Goal: Transaction & Acquisition: Purchase product/service

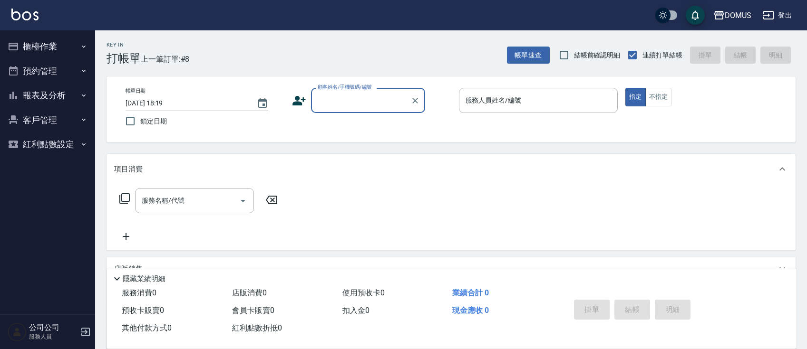
scroll to position [25, 0]
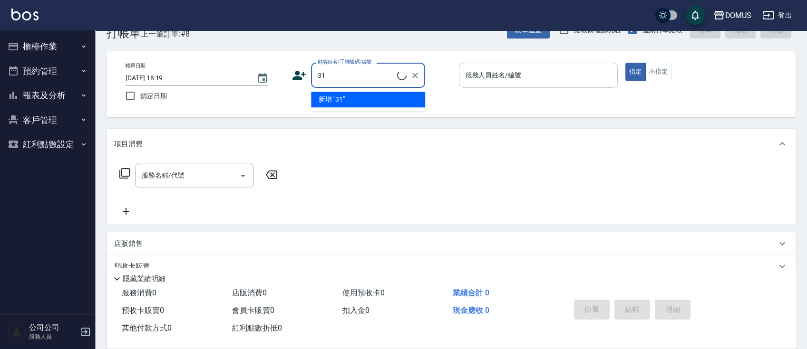
type input "3"
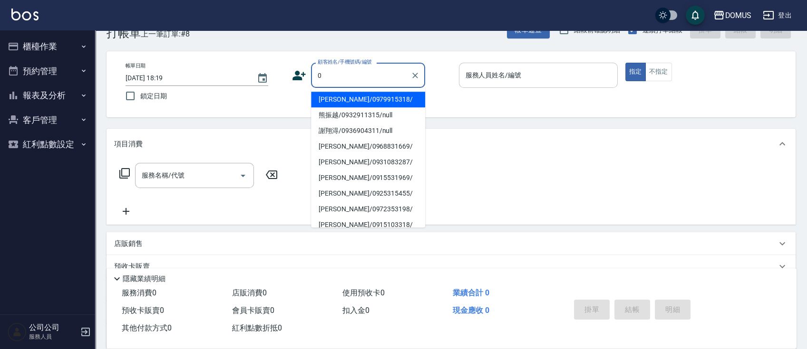
type input "[PERSON_NAME]/0979915318/"
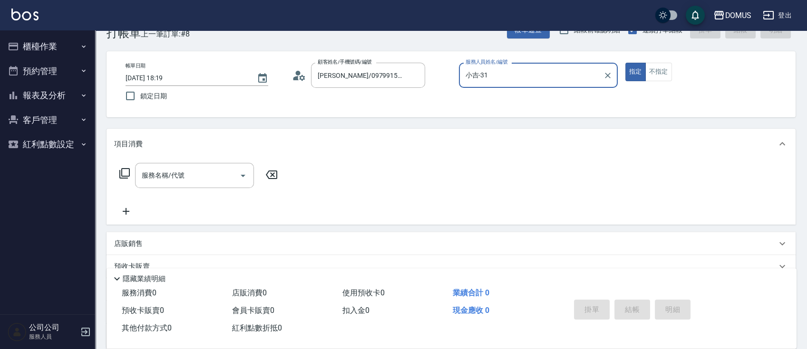
type input "小吉-31"
click at [413, 73] on icon "Clear" at bounding box center [415, 76] width 6 height 6
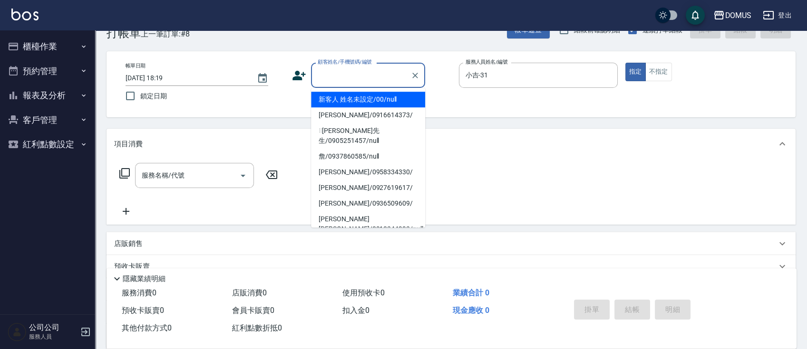
click at [376, 70] on input "顧客姓名/手機號碼/編號" at bounding box center [360, 75] width 91 height 17
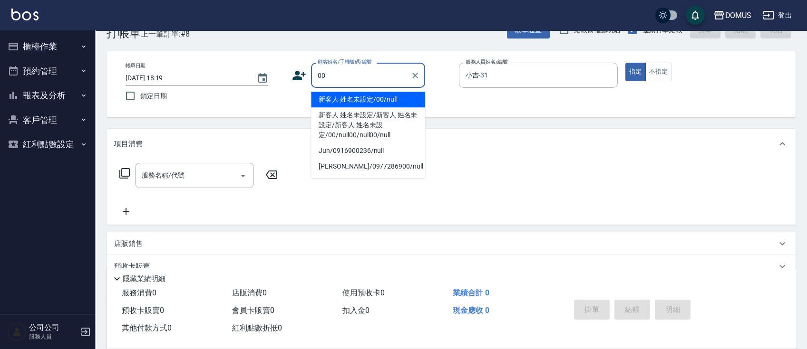
type input "新客人 姓名未設定/00/null"
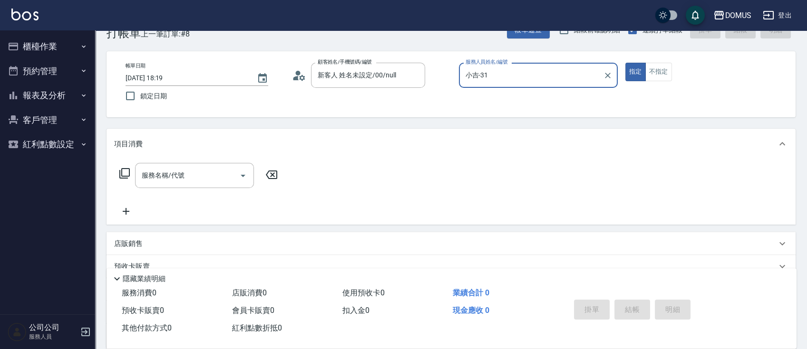
click at [625, 63] on button "指定" at bounding box center [635, 72] width 20 height 19
type button "true"
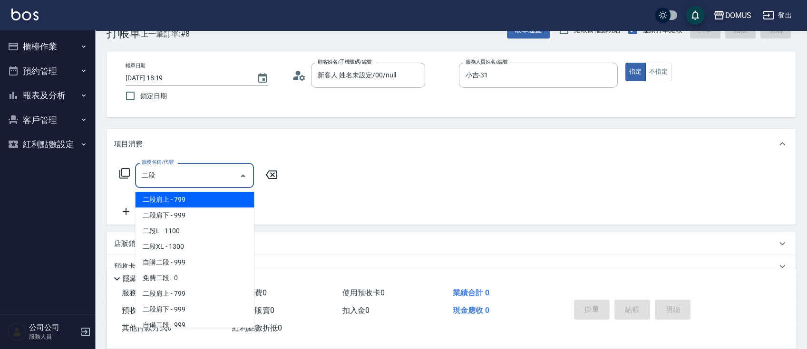
click at [223, 201] on span "二段肩上 - 799" at bounding box center [194, 200] width 119 height 16
type input "二段肩上(604)"
type input "70"
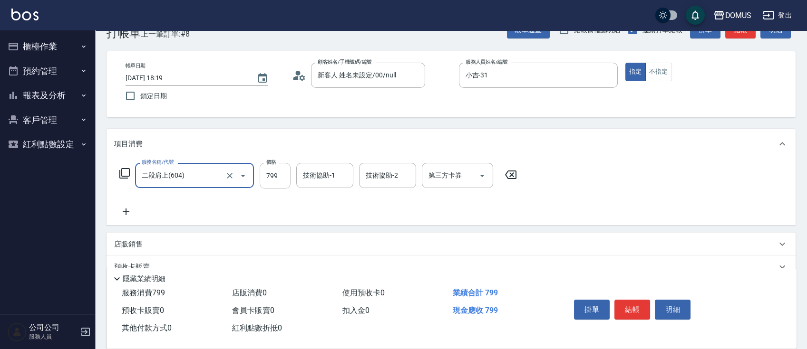
type input "二段肩上(604)"
click at [271, 176] on input "799" at bounding box center [275, 176] width 31 height 26
type input "0"
type input "15"
type input "10"
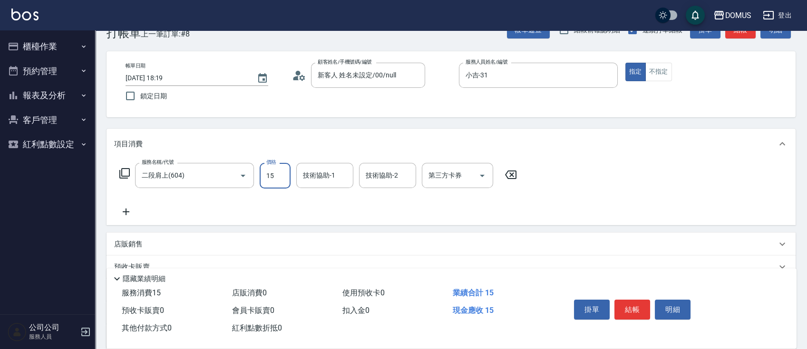
type input "150"
type input "1500"
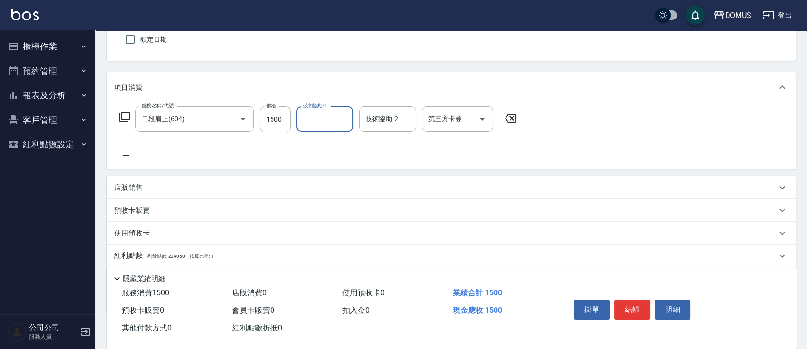
scroll to position [135, 0]
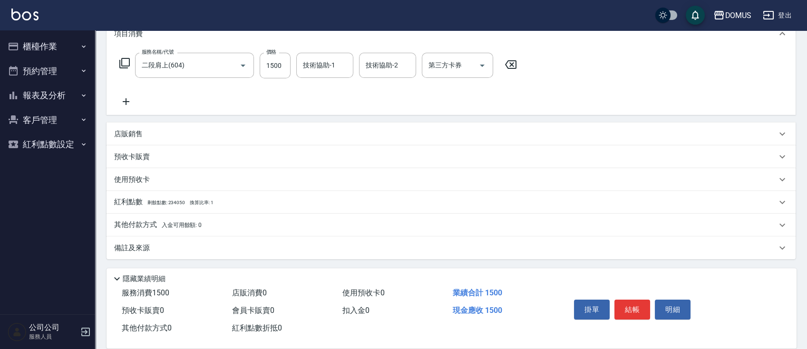
click at [166, 226] on span "入金可用餘額: 0" at bounding box center [182, 225] width 40 height 7
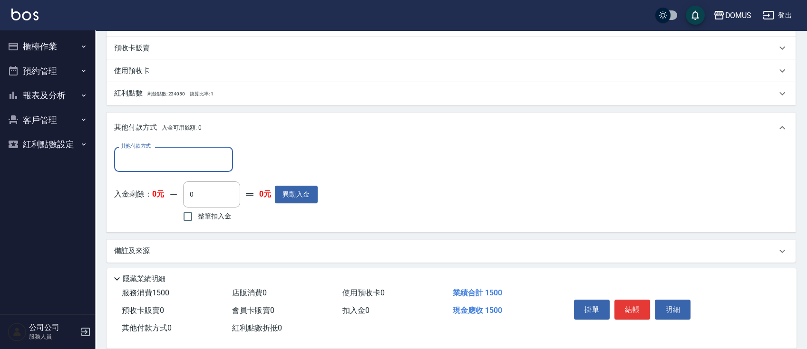
scroll to position [247, 0]
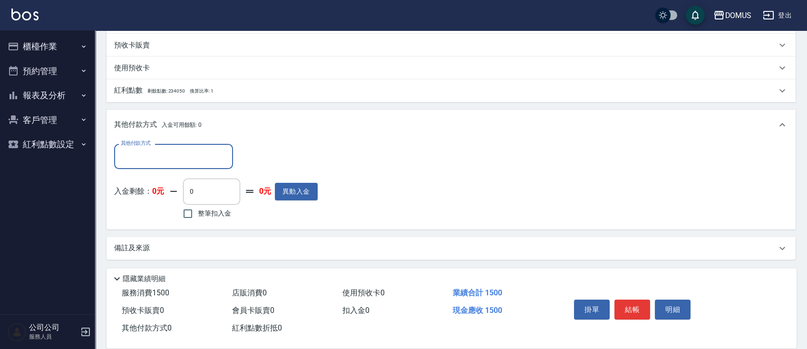
click at [208, 167] on div "其他付款方式" at bounding box center [173, 156] width 119 height 25
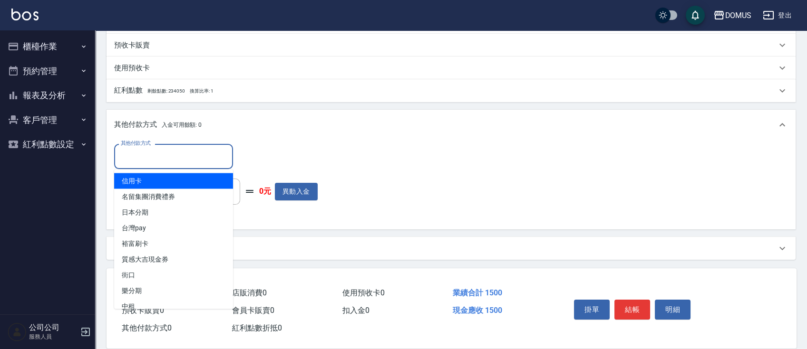
click at [207, 181] on span "信用卡" at bounding box center [173, 181] width 119 height 16
type input "信用卡"
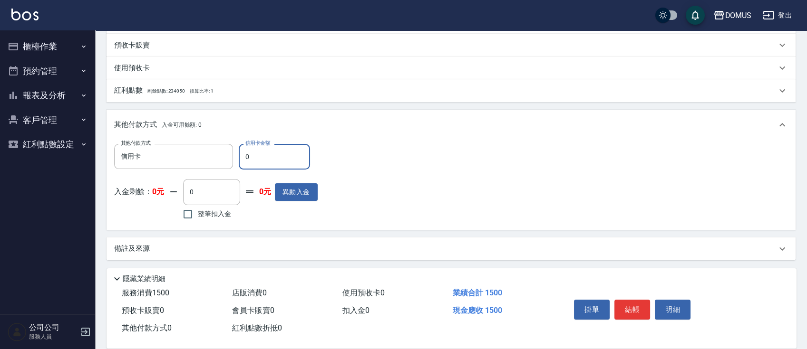
type input "0"
type input "140"
type input "115"
type input "140"
type input "1"
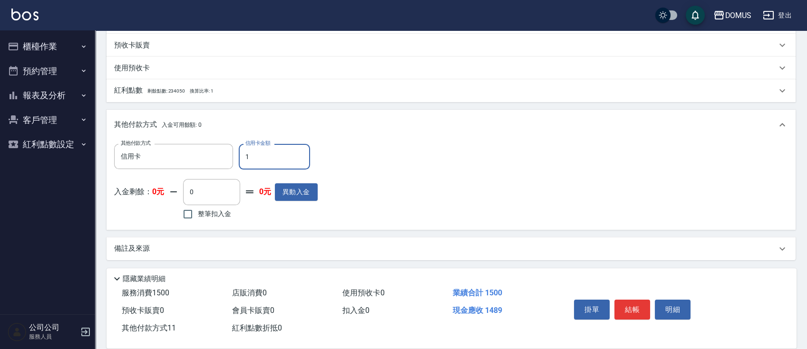
type input "150"
type input "0"
type input "140"
type input "10"
type input "130"
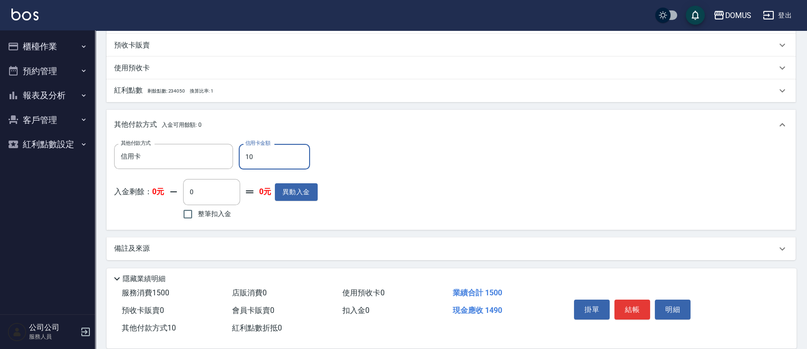
type input "150"
type input "0"
type input "1500"
click at [630, 308] on button "結帳" at bounding box center [632, 310] width 36 height 20
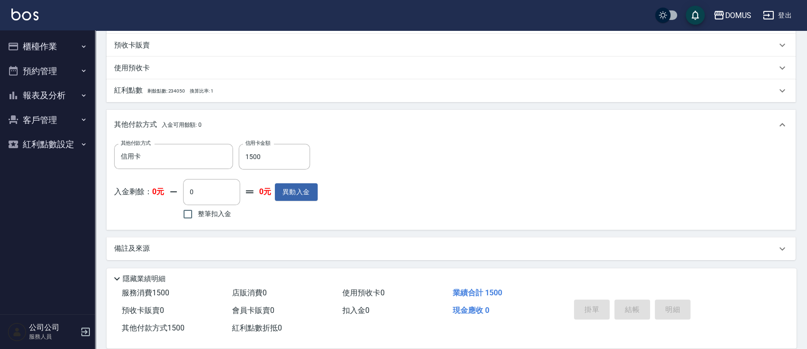
type input "[DATE] 19:28"
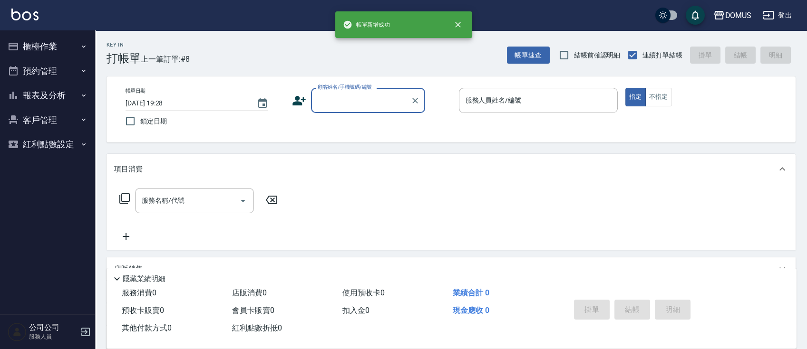
scroll to position [0, 0]
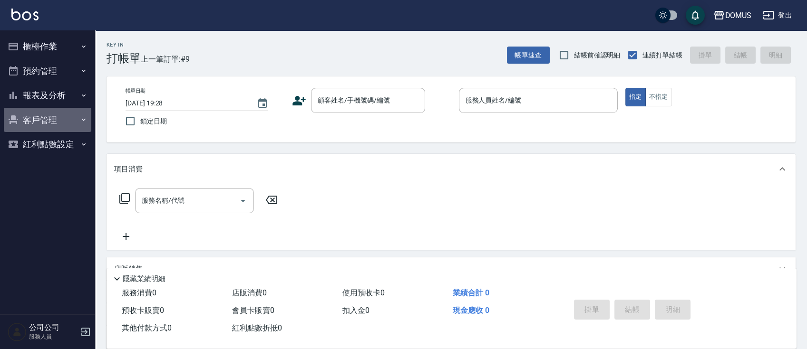
click at [58, 124] on button "客戶管理" at bounding box center [47, 120] width 87 height 25
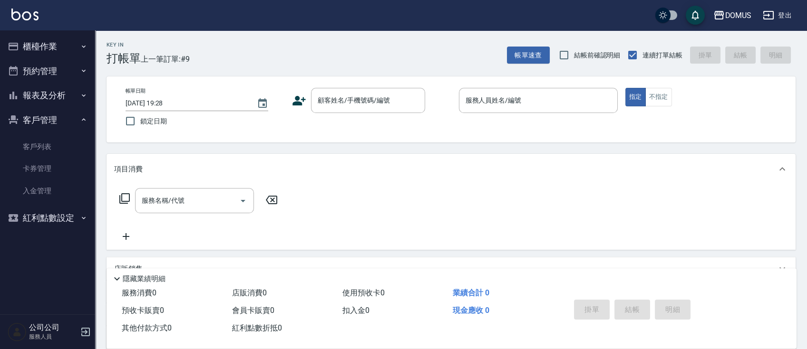
click at [62, 93] on button "報表及分析" at bounding box center [47, 95] width 87 height 25
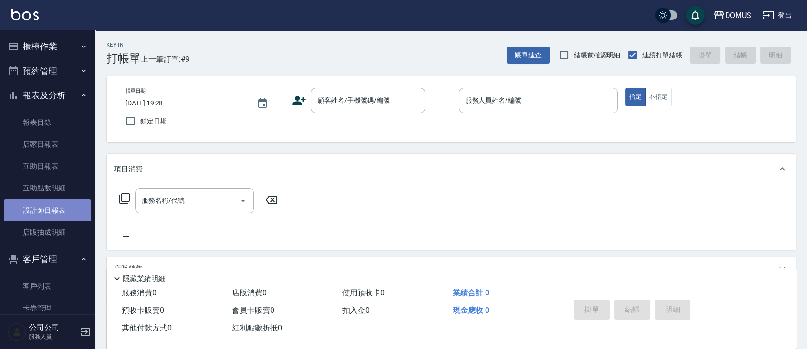
click at [59, 207] on link "設計師日報表" at bounding box center [47, 211] width 87 height 22
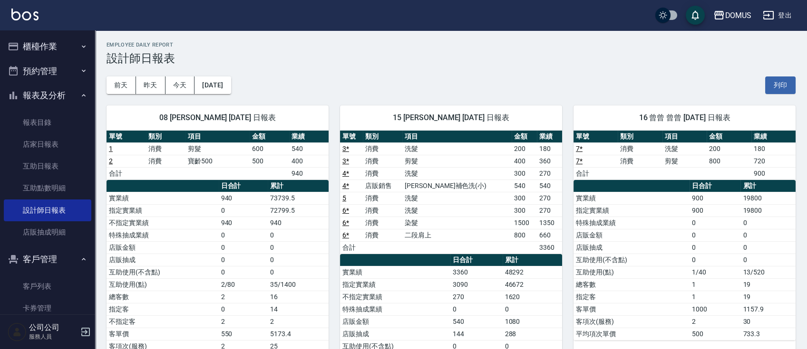
drag, startPoint x: 228, startPoint y: 87, endPoint x: 222, endPoint y: 96, distance: 10.6
click at [231, 89] on button "[DATE]" at bounding box center [212, 86] width 36 height 18
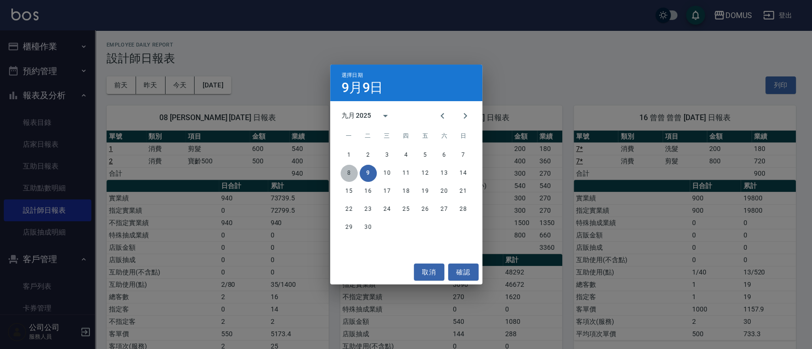
click at [353, 172] on button "8" at bounding box center [348, 173] width 17 height 17
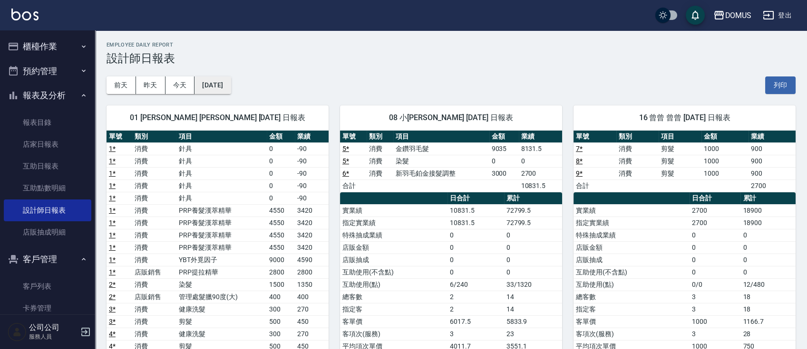
click at [223, 89] on button "[DATE]" at bounding box center [212, 86] width 36 height 18
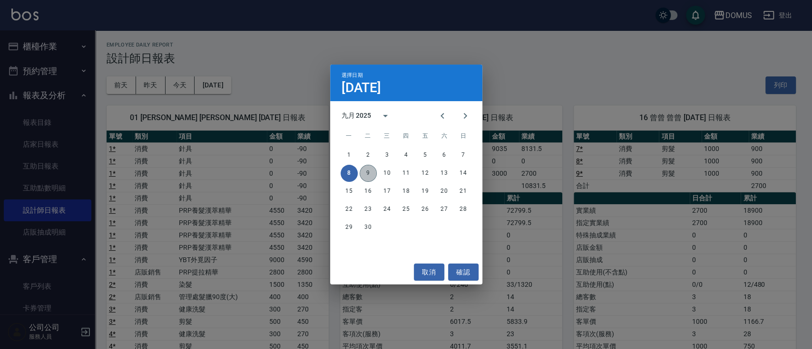
click at [367, 173] on button "9" at bounding box center [367, 173] width 17 height 17
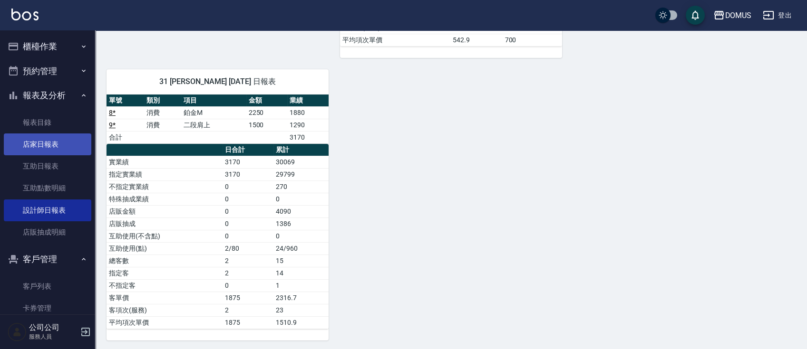
click at [29, 137] on link "店家日報表" at bounding box center [47, 145] width 87 height 22
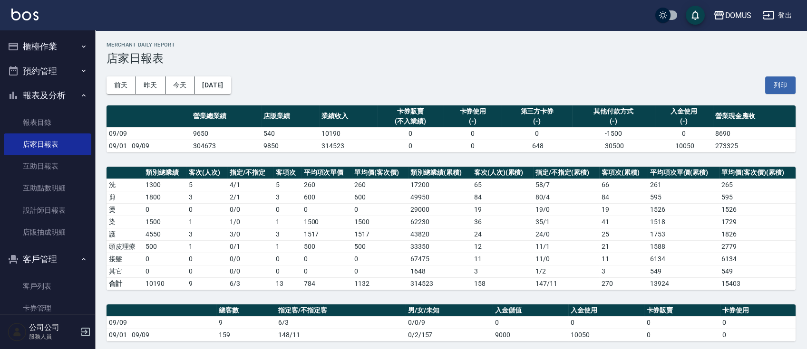
click at [30, 48] on button "櫃檯作業" at bounding box center [47, 46] width 87 height 25
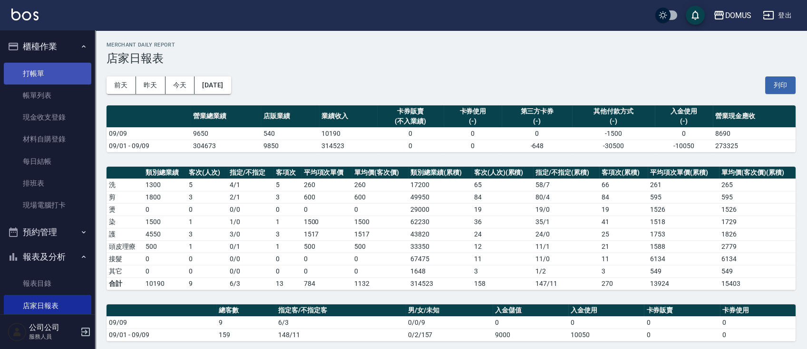
click at [62, 77] on link "打帳單" at bounding box center [47, 74] width 87 height 22
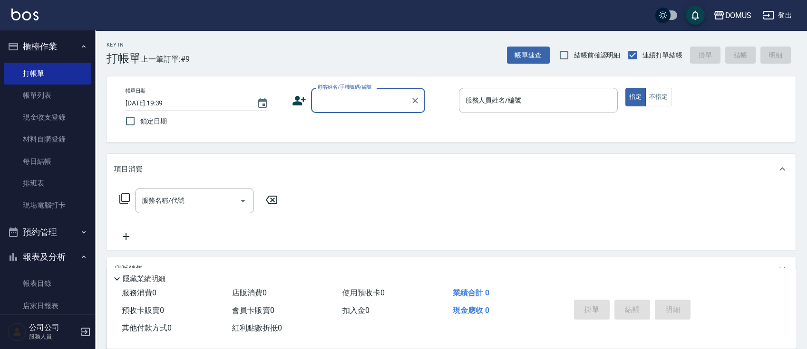
click at [333, 100] on input "顧客姓名/手機號碼/編號" at bounding box center [360, 100] width 91 height 17
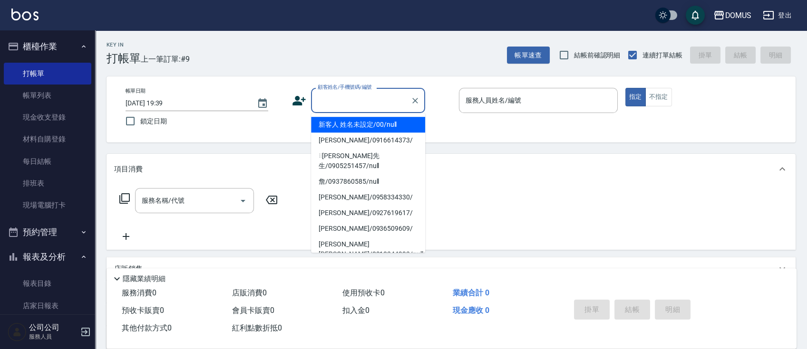
click at [341, 127] on li "新客人 姓名未設定/00/null" at bounding box center [368, 125] width 114 height 16
type input "新客人 姓名未設定/00/null"
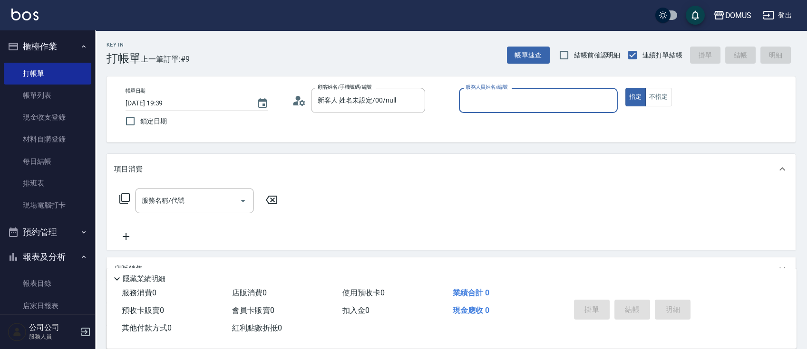
click at [530, 108] on input "服務人員姓名/編號" at bounding box center [538, 100] width 150 height 17
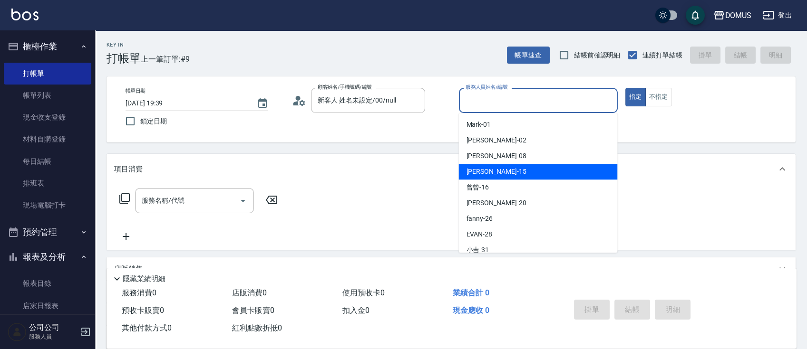
click at [528, 170] on div "[PERSON_NAME] -15" at bounding box center [537, 172] width 159 height 16
type input "[PERSON_NAME]-15"
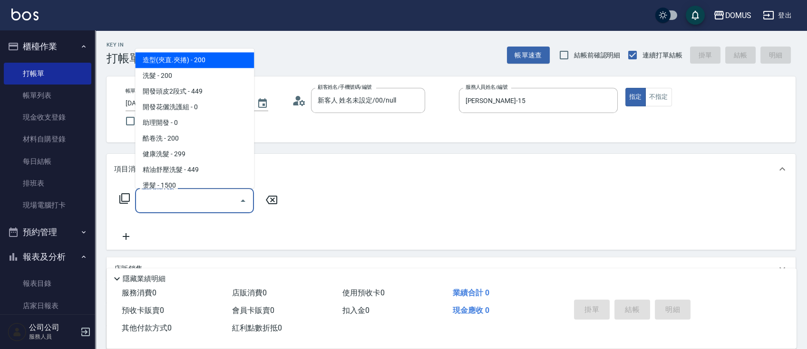
click at [211, 203] on input "服務名稱/代號" at bounding box center [187, 201] width 96 height 17
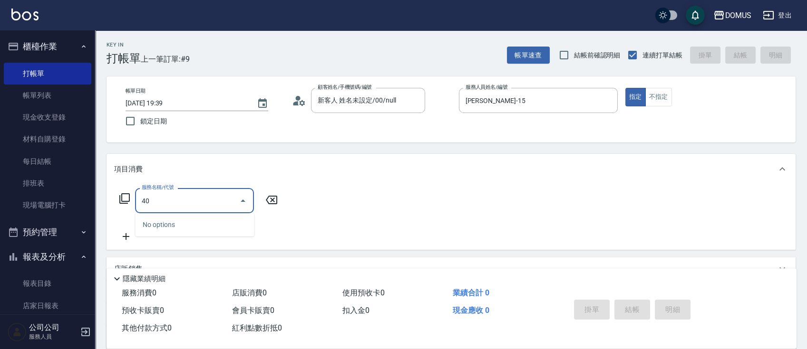
type input "401"
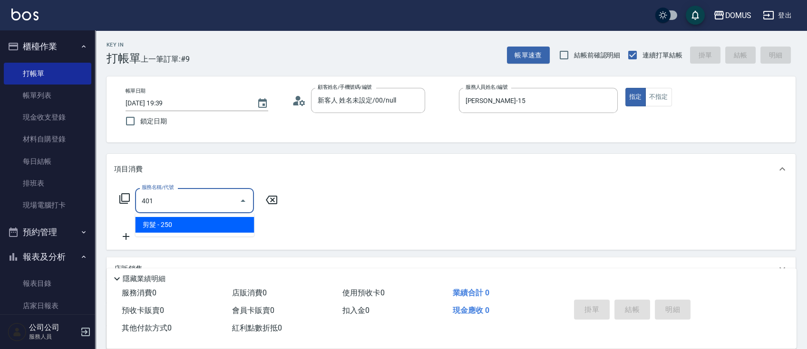
click at [197, 223] on span "剪髮 - 250" at bounding box center [194, 225] width 119 height 16
type input "20"
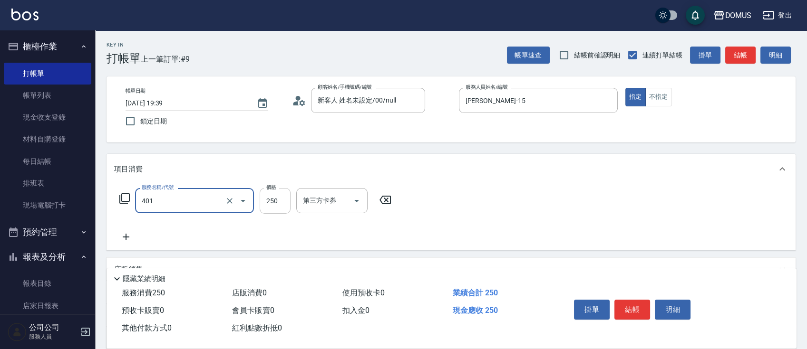
type input "剪髮(401)"
drag, startPoint x: 284, startPoint y: 194, endPoint x: 277, endPoint y: 196, distance: 7.5
click at [283, 194] on input "250" at bounding box center [275, 201] width 31 height 26
type input "0"
type input "40"
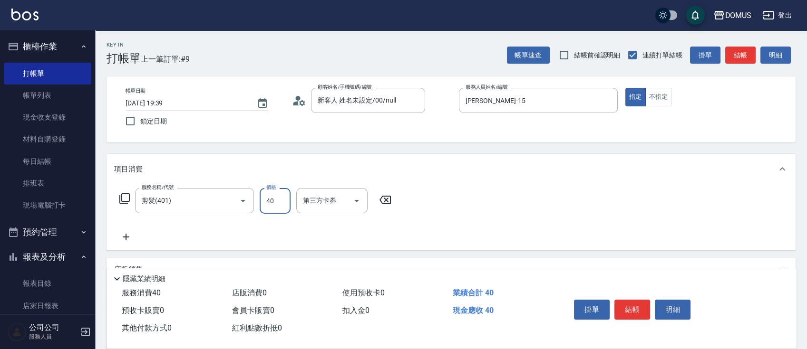
type input "40"
type input "400"
click at [632, 213] on div "服務名稱/代號 剪髮(401) 服務名稱/代號 價格 400 價格 第三方卡券 第三方卡券" at bounding box center [450, 217] width 689 height 66
click at [632, 300] on button "結帳" at bounding box center [632, 310] width 36 height 20
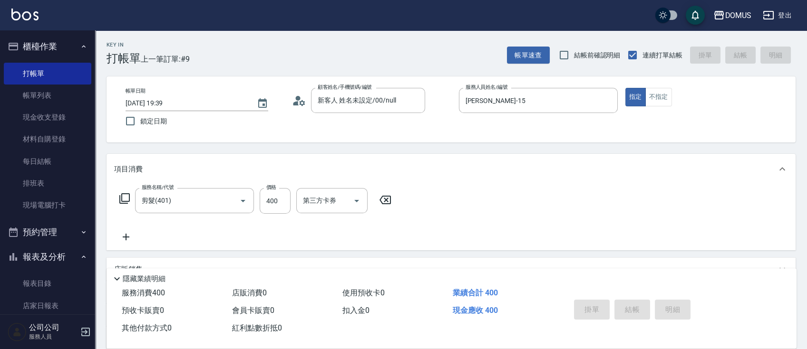
type input "0"
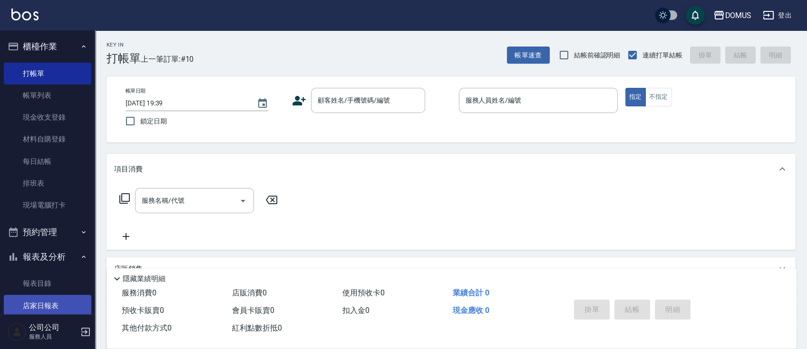
click at [37, 309] on link "店家日報表" at bounding box center [47, 306] width 87 height 22
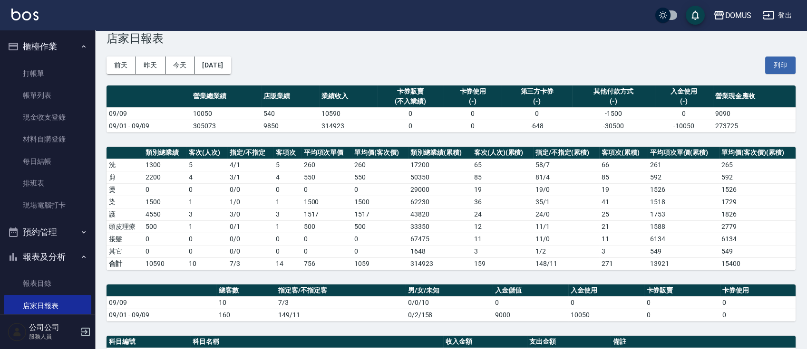
scroll to position [253, 0]
